Goal: Task Accomplishment & Management: Manage account settings

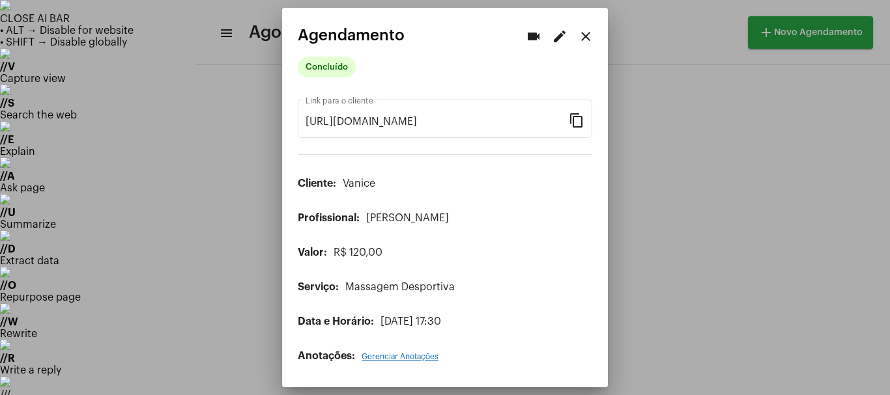
scroll to position [26, 0]
click at [582, 36] on mat-icon "close" at bounding box center [586, 37] width 16 height 16
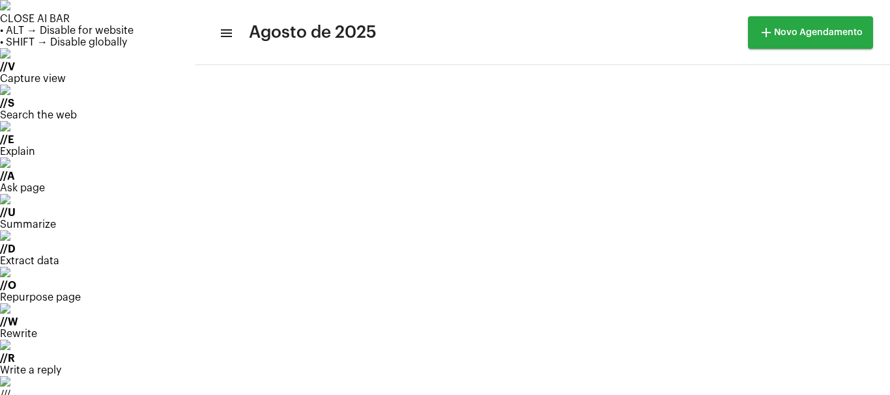
scroll to position [130, 0]
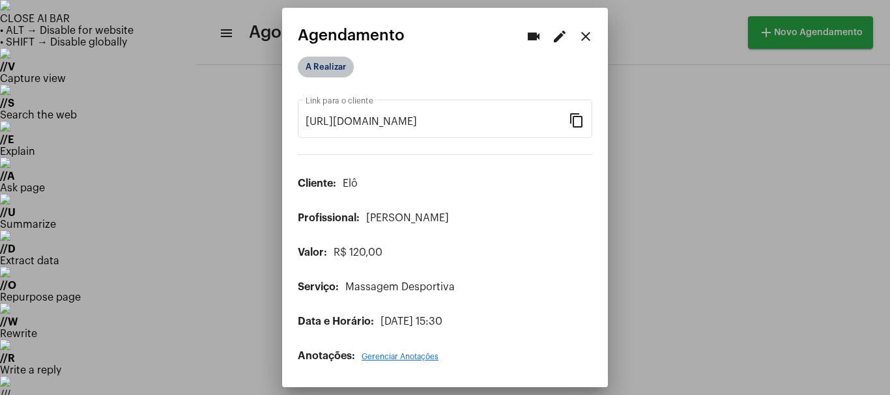
click at [334, 66] on mat-chip "A Realizar" at bounding box center [326, 67] width 56 height 21
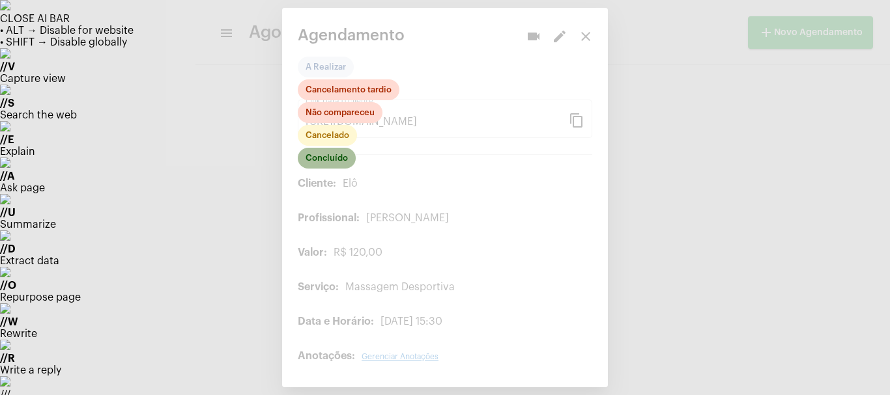
click at [331, 158] on mat-chip "Concluído" at bounding box center [327, 158] width 58 height 21
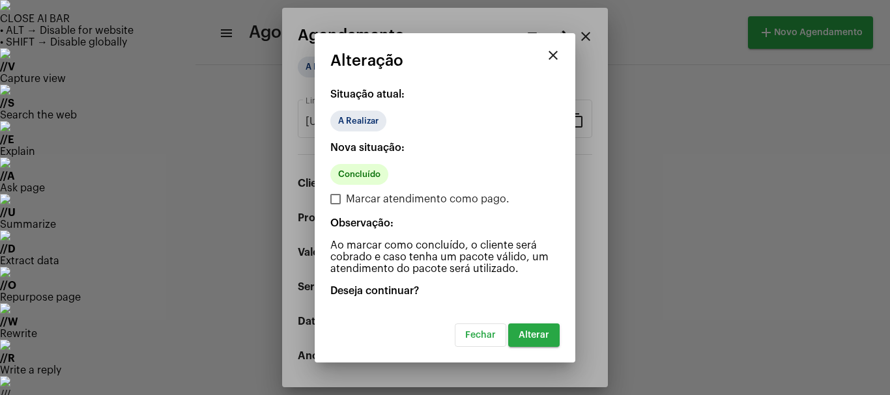
click at [544, 336] on span "Alterar" at bounding box center [533, 335] width 31 height 9
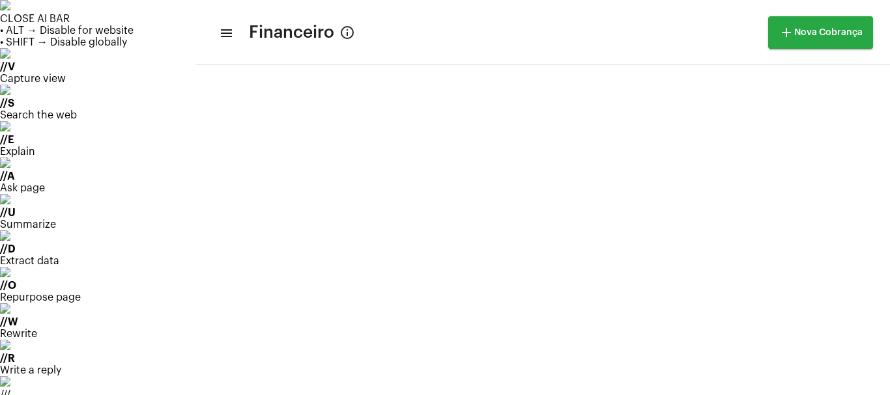
scroll to position [87, 0]
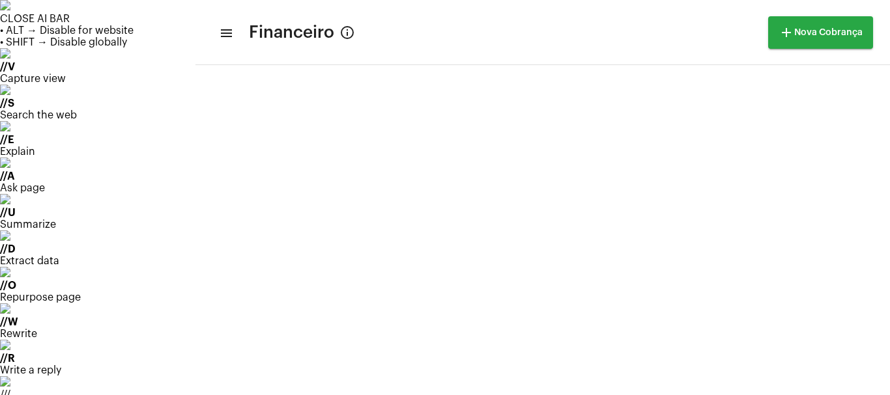
scroll to position [2214, 0]
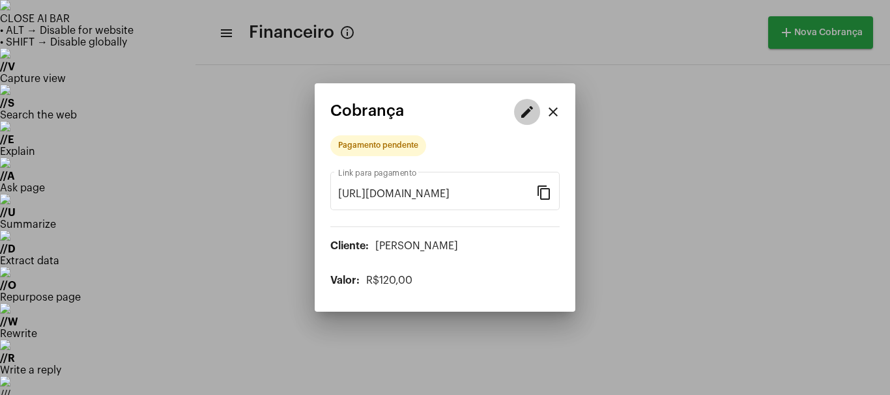
click at [529, 110] on mat-icon "edit" at bounding box center [527, 112] width 16 height 16
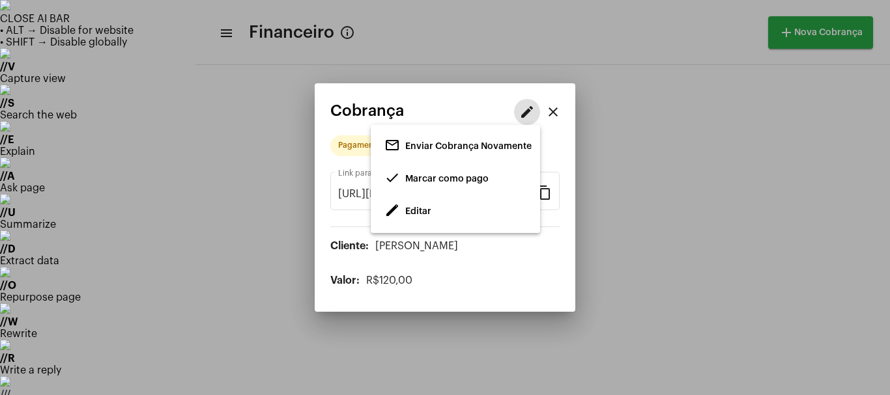
click at [423, 181] on span "Marcar como pago" at bounding box center [446, 179] width 83 height 9
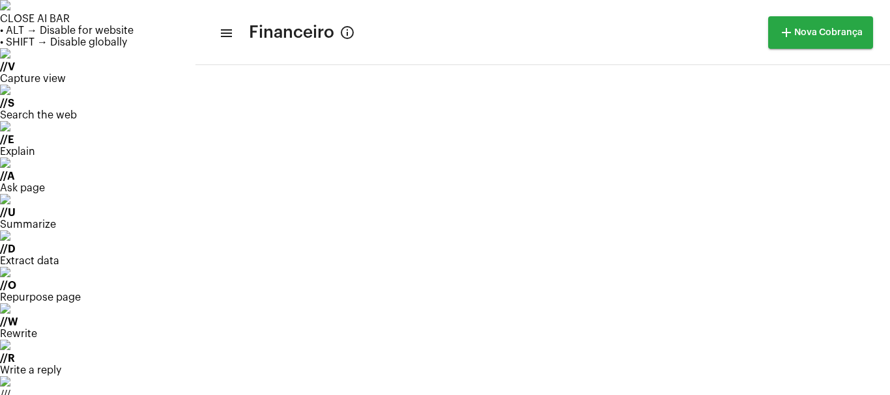
scroll to position [2410, 0]
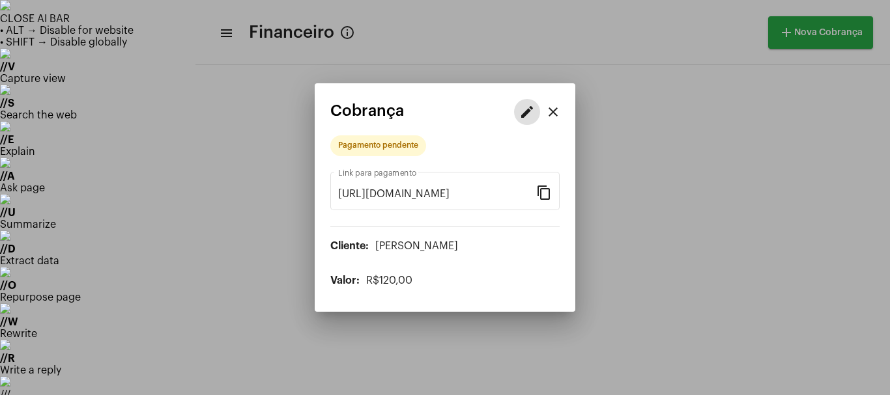
click at [518, 114] on button "edit" at bounding box center [527, 112] width 26 height 26
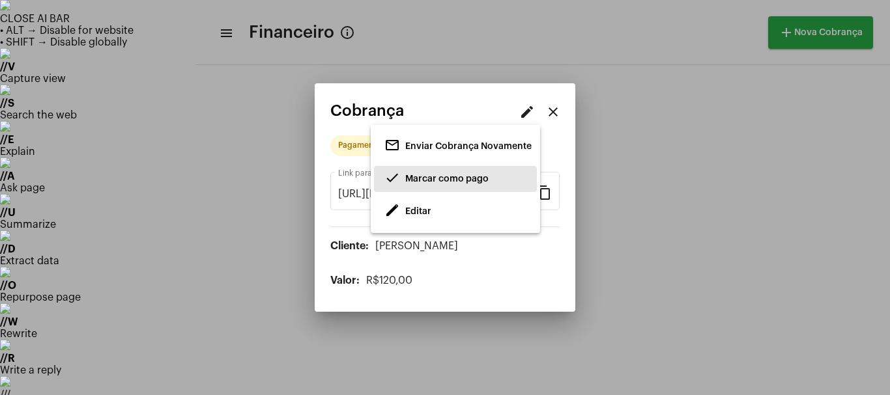
click at [439, 175] on span "Marcar como pago" at bounding box center [446, 179] width 83 height 9
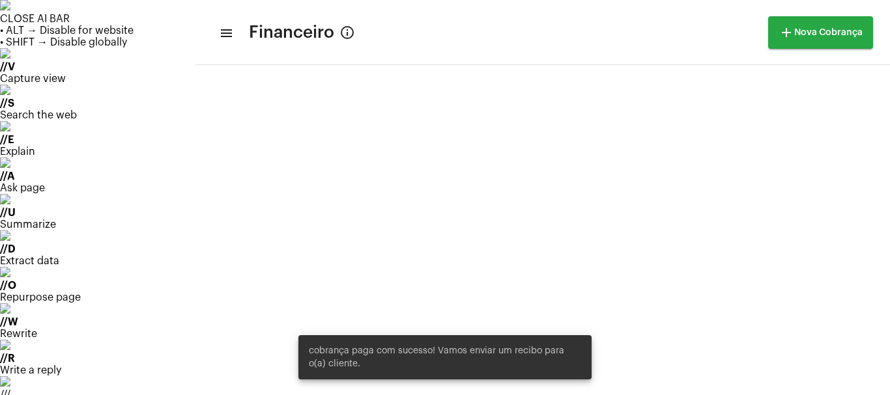
scroll to position [282, 0]
